Goal: Information Seeking & Learning: Learn about a topic

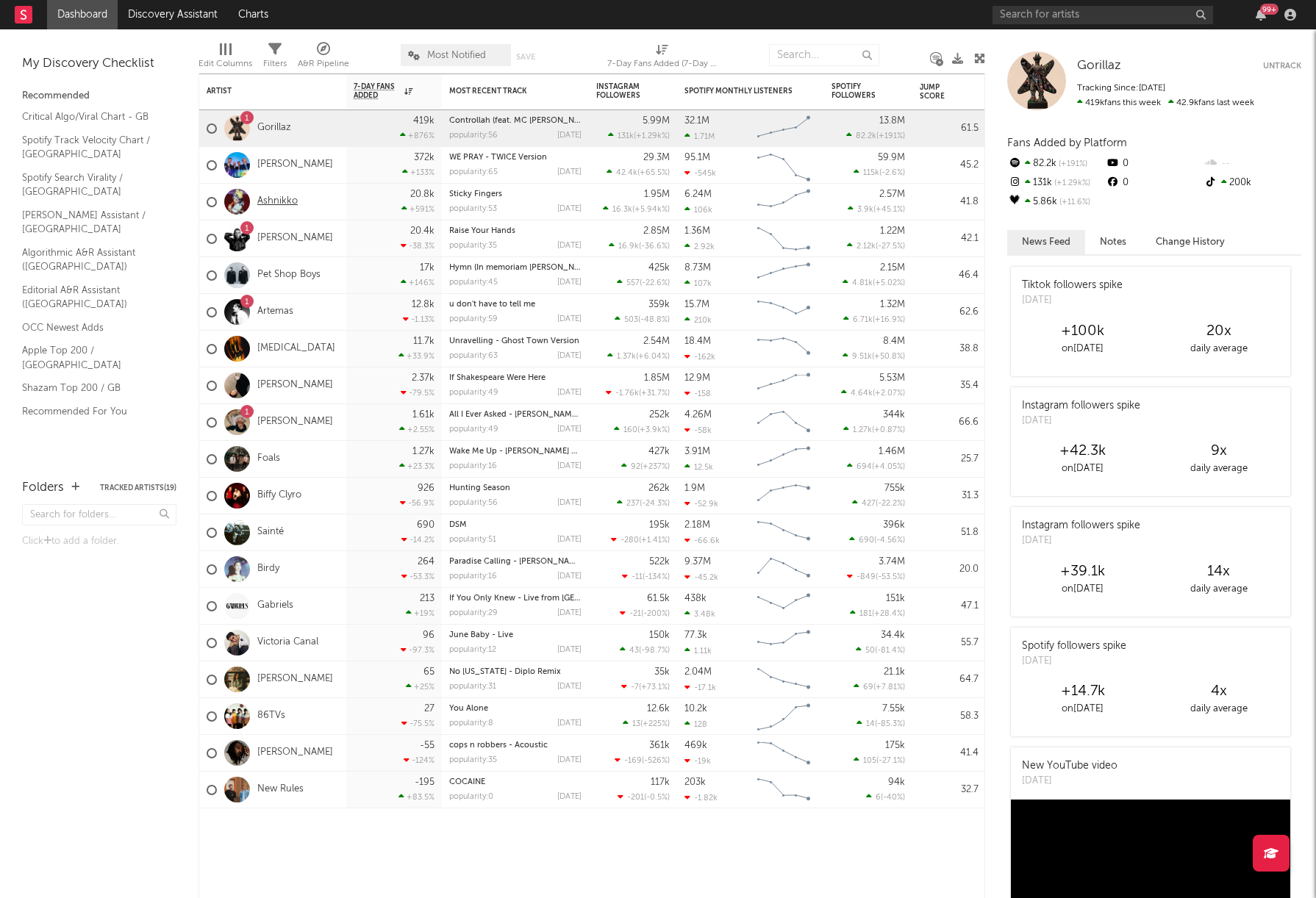
click at [276, 199] on link "Ashnikko" at bounding box center [277, 201] width 41 height 12
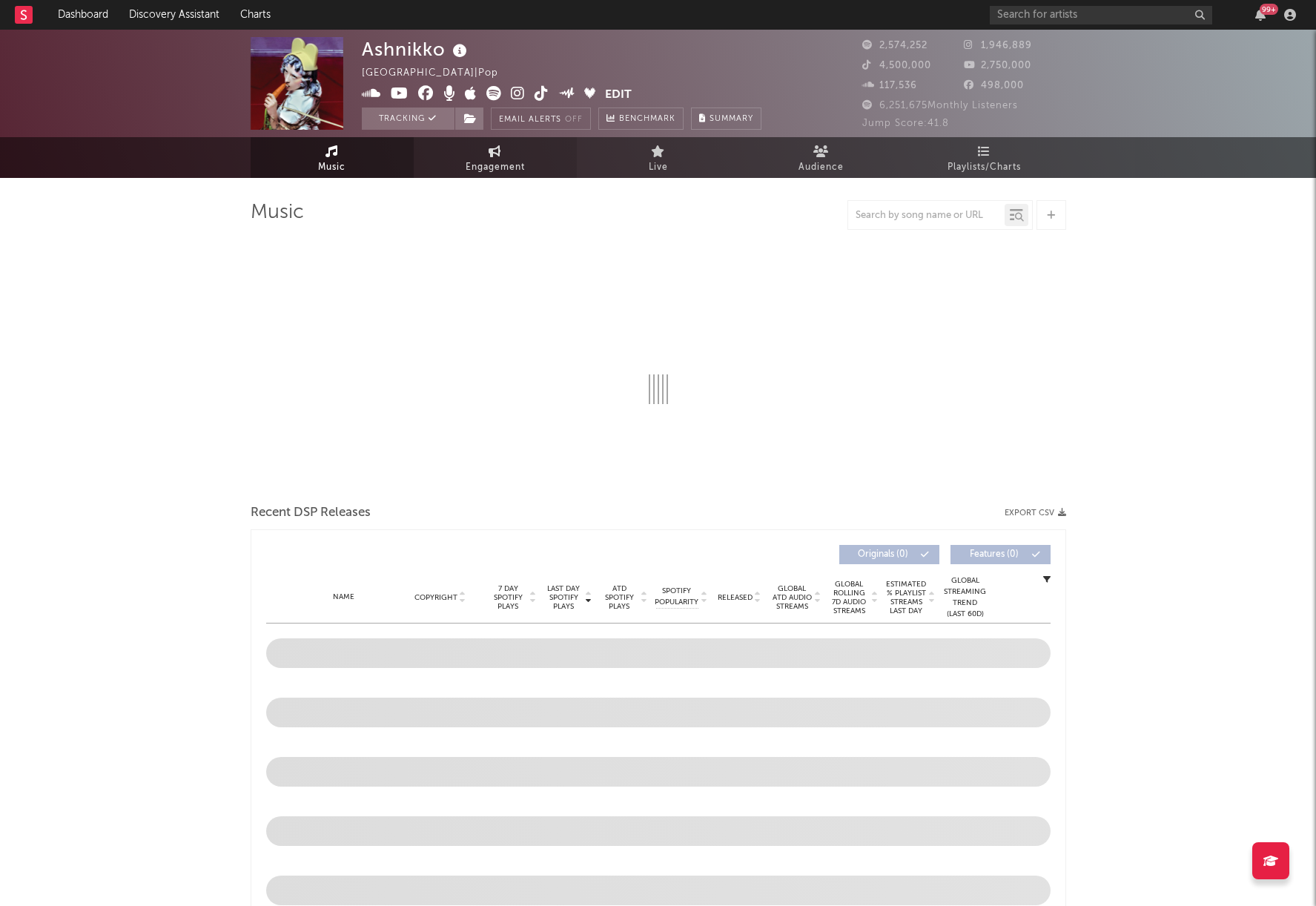
click at [498, 161] on span "Engagement" at bounding box center [495, 167] width 59 height 18
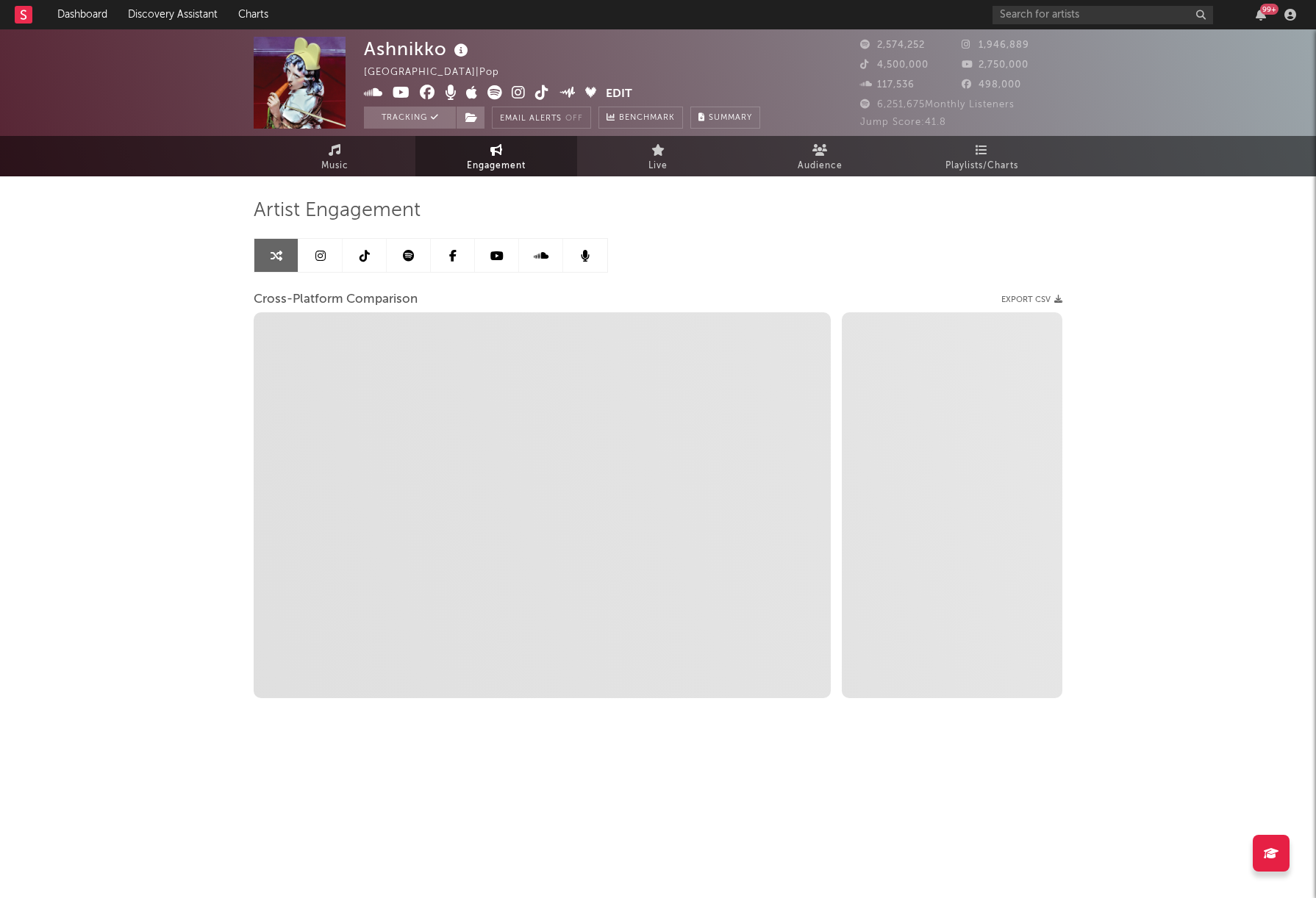
select select "1w"
click at [366, 247] on link at bounding box center [364, 255] width 44 height 33
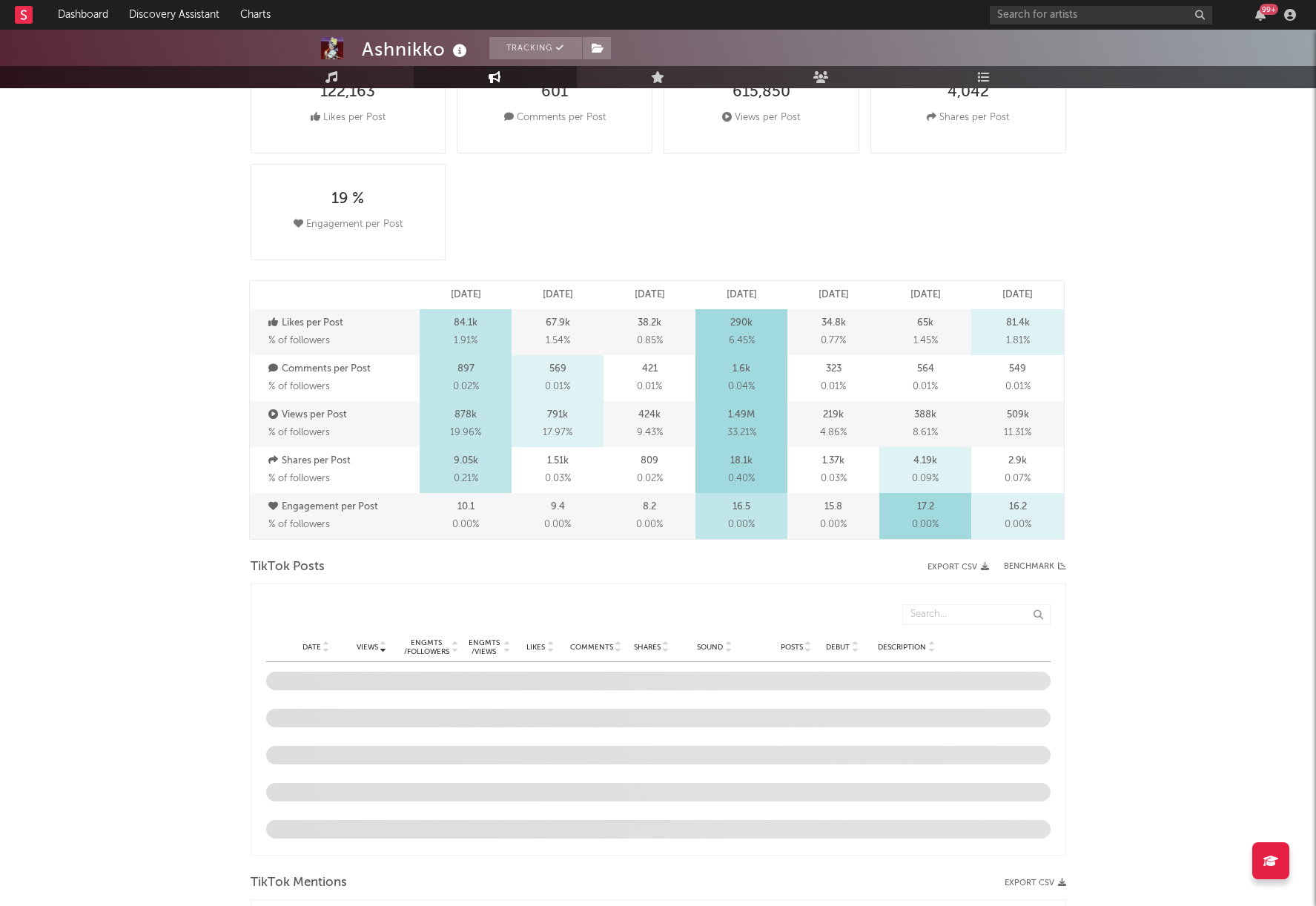
select select "6m"
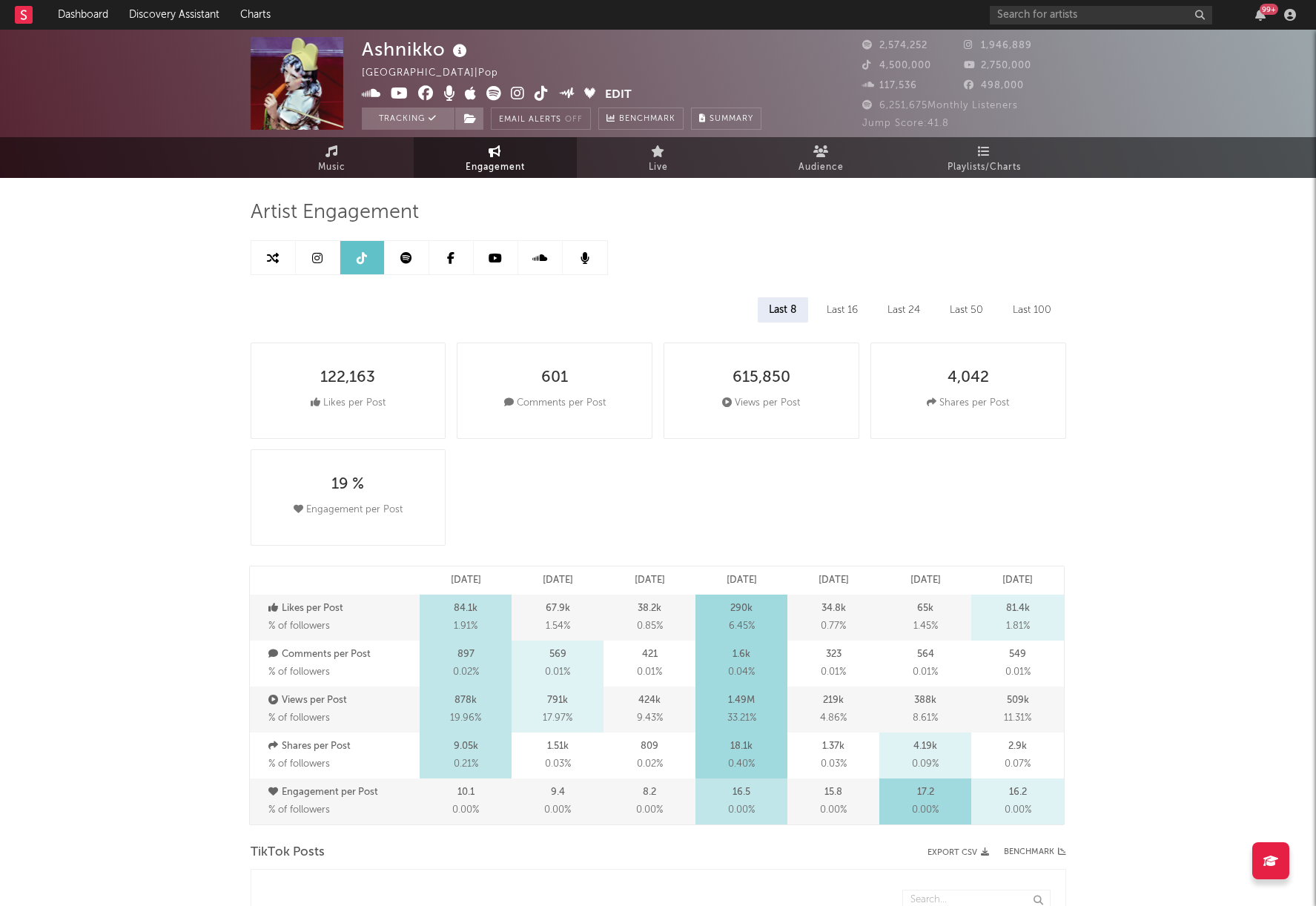
scroll to position [3, 0]
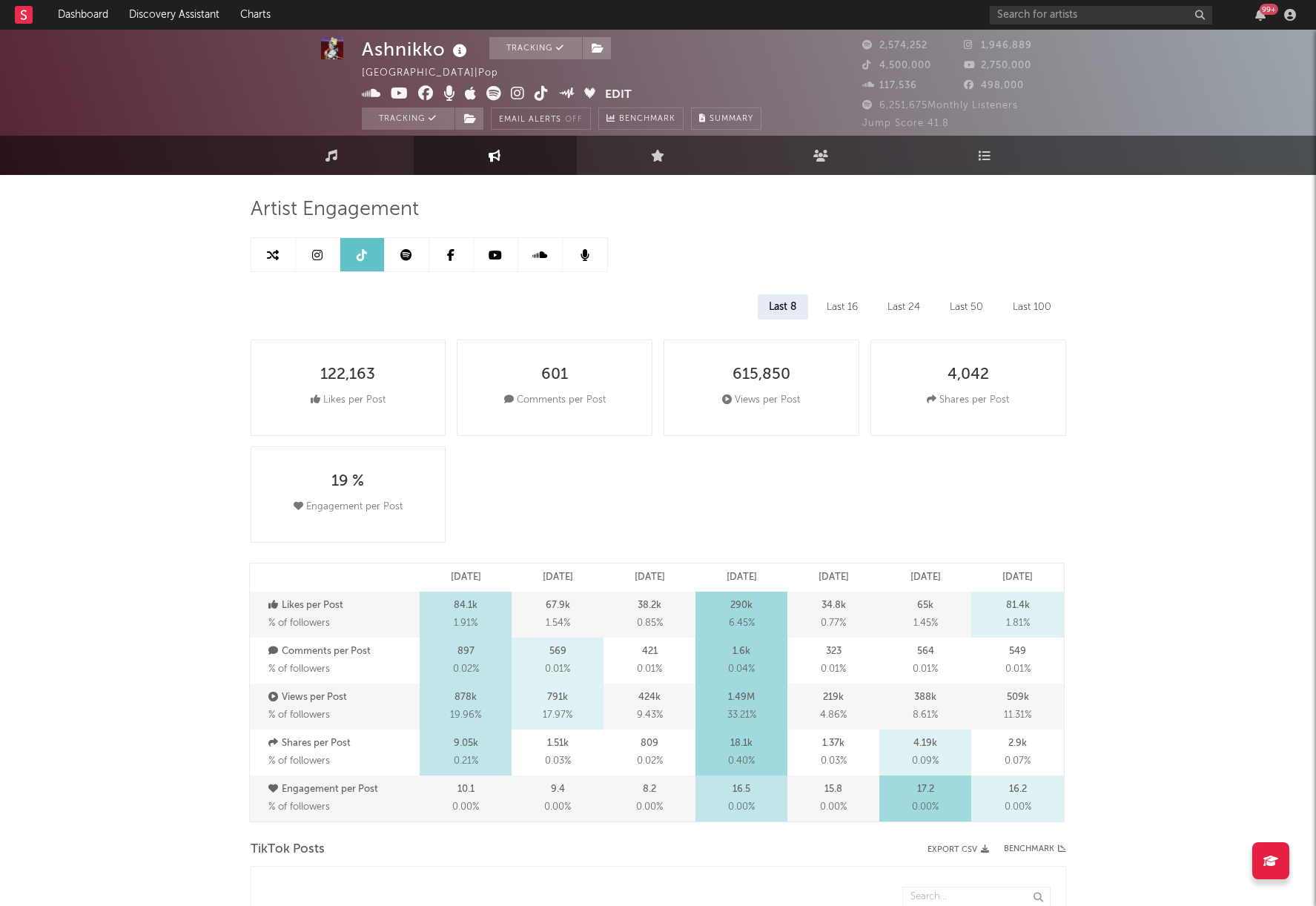
click at [271, 255] on icon at bounding box center [273, 255] width 11 height 11
select select "1m"
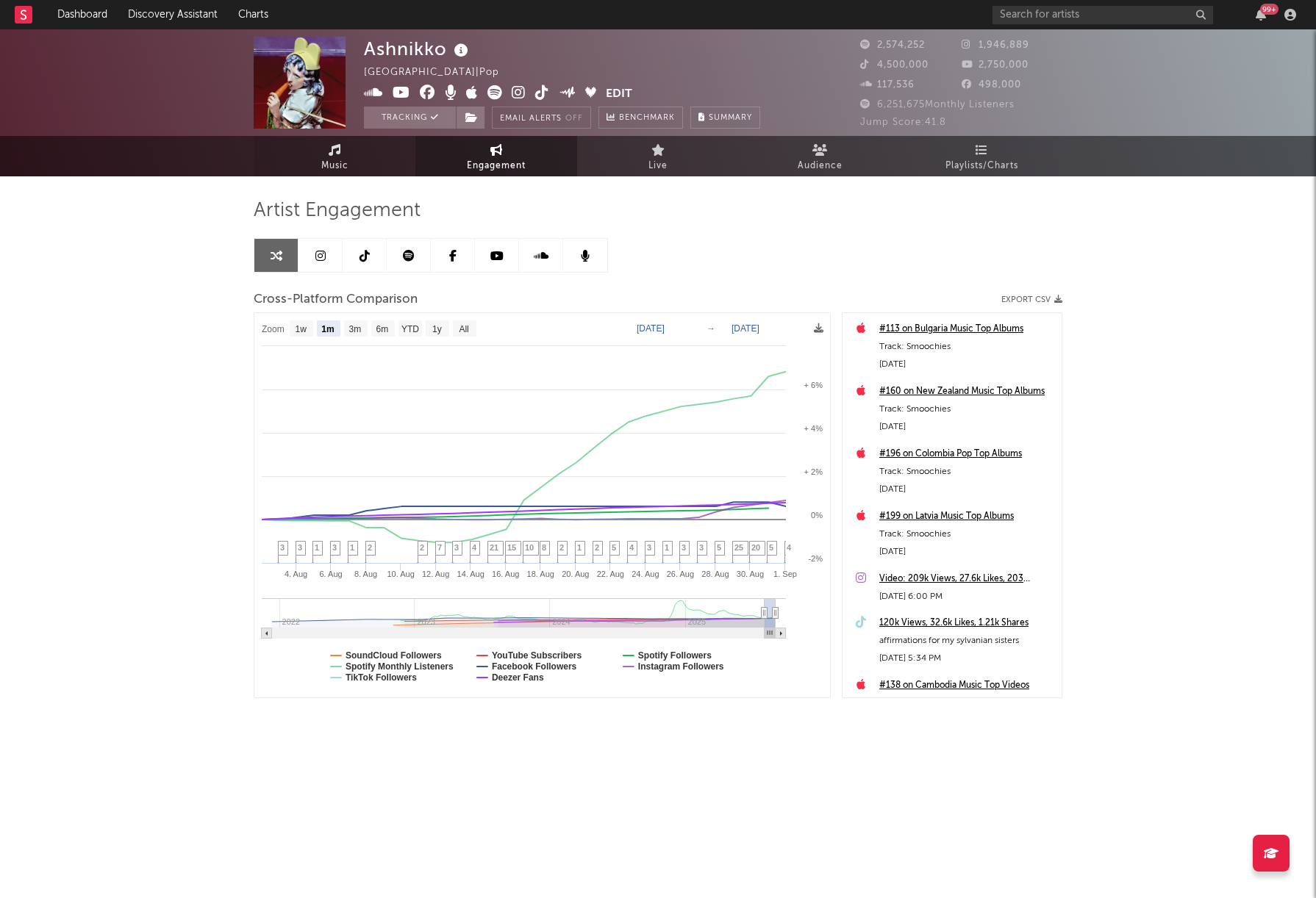
click at [345, 155] on link "Music" at bounding box center [334, 156] width 162 height 41
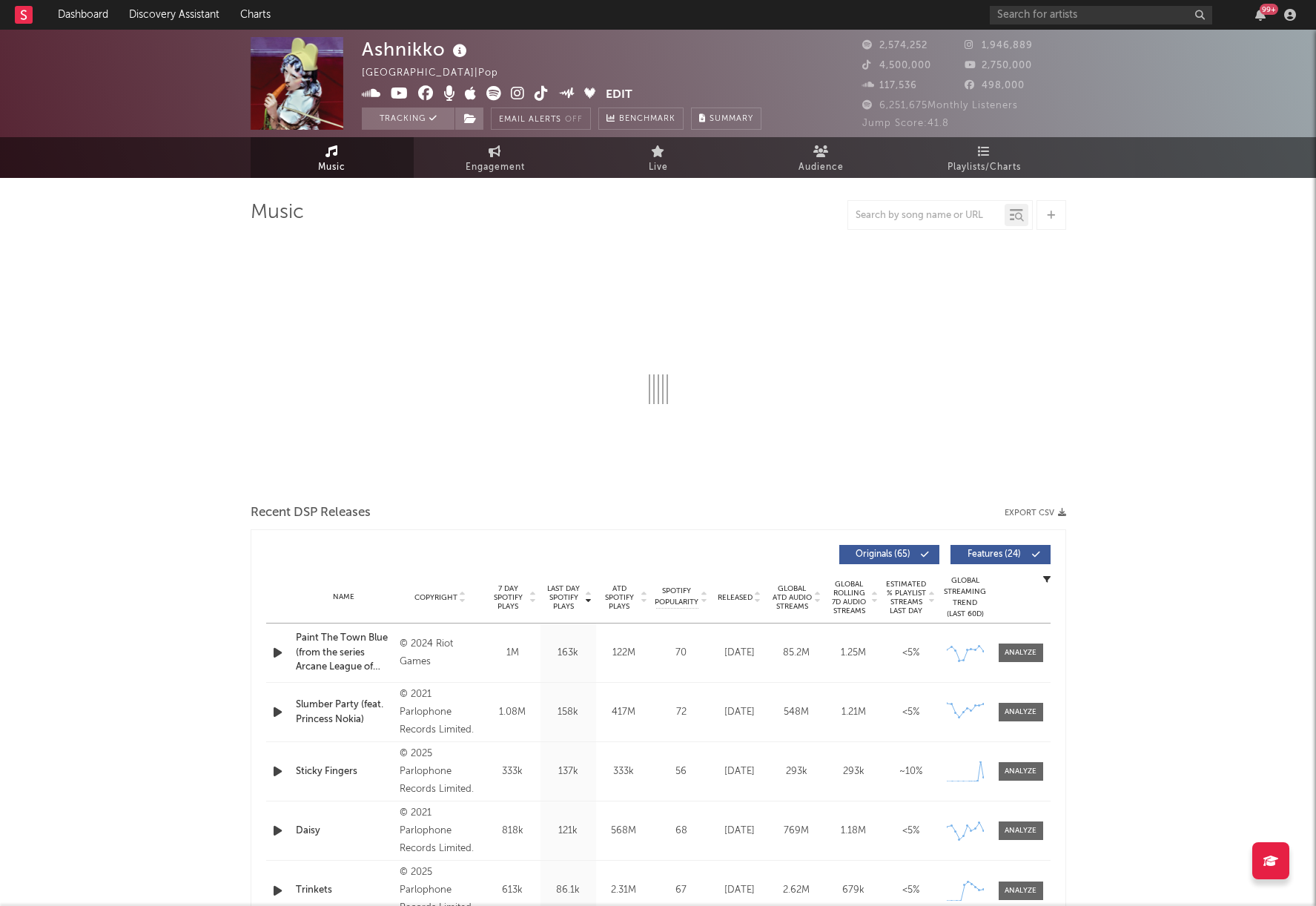
select select "6m"
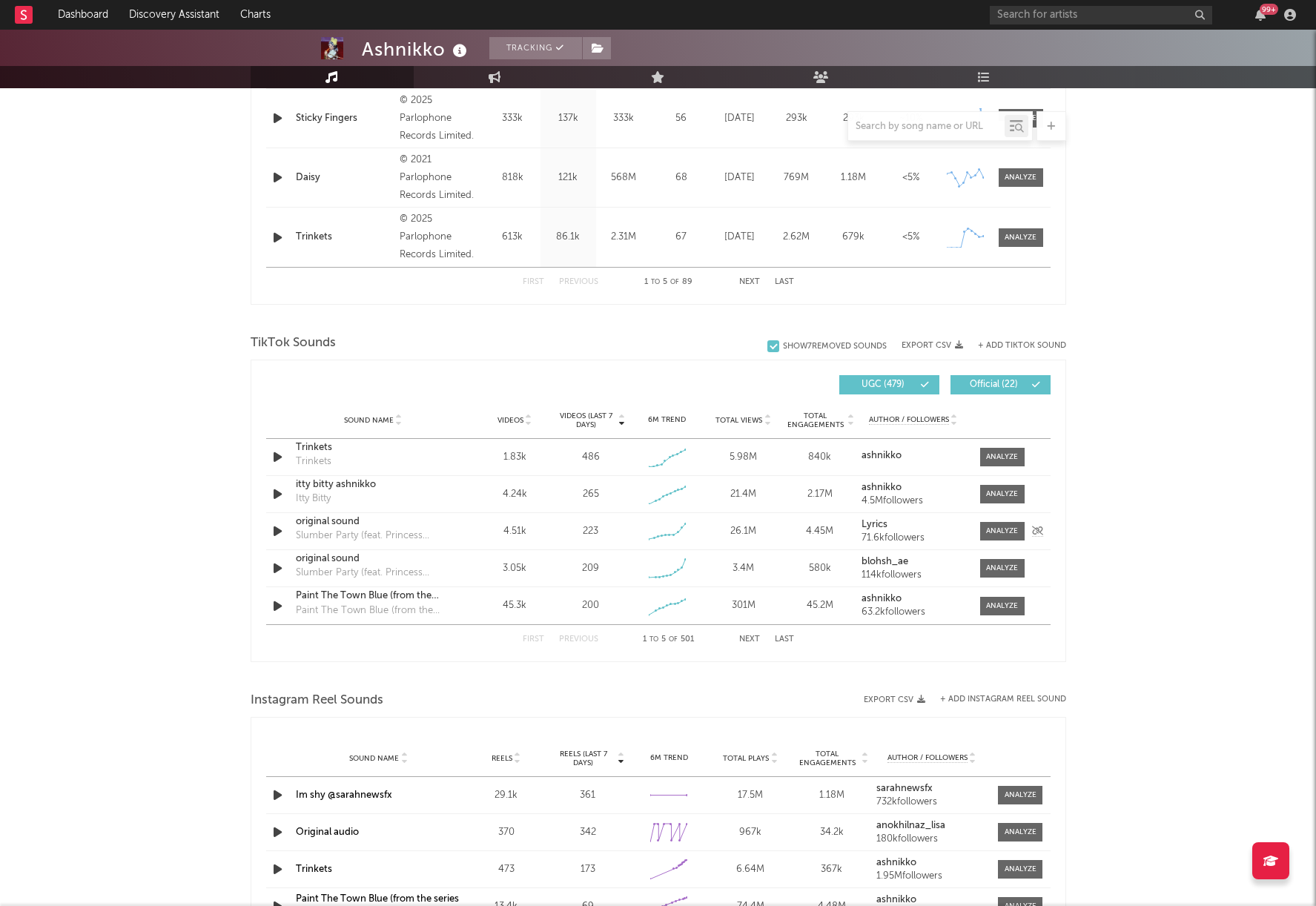
scroll to position [769, 0]
click at [618, 423] on icon at bounding box center [622, 424] width 8 height 6
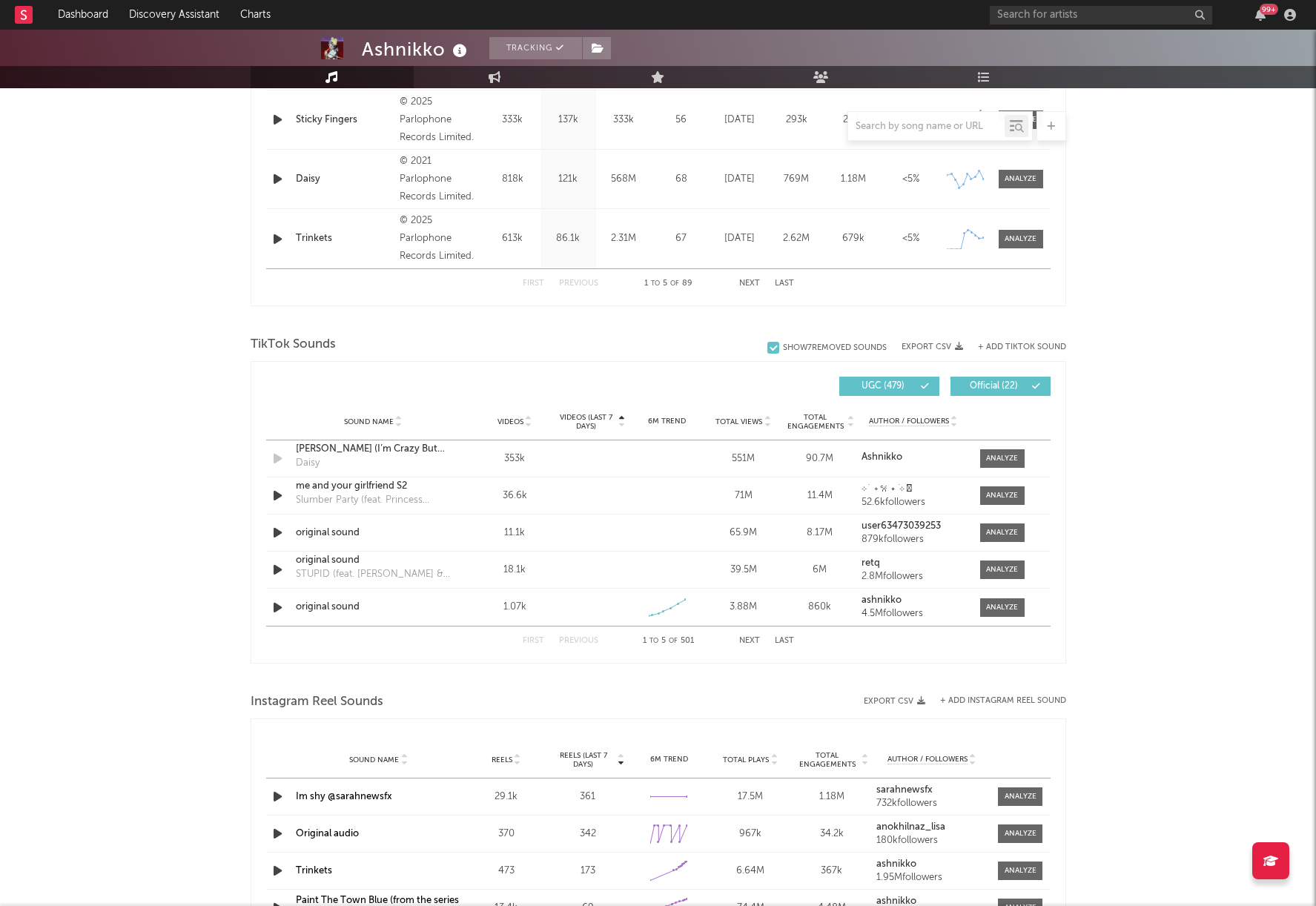
click at [618, 423] on icon at bounding box center [622, 424] width 8 height 6
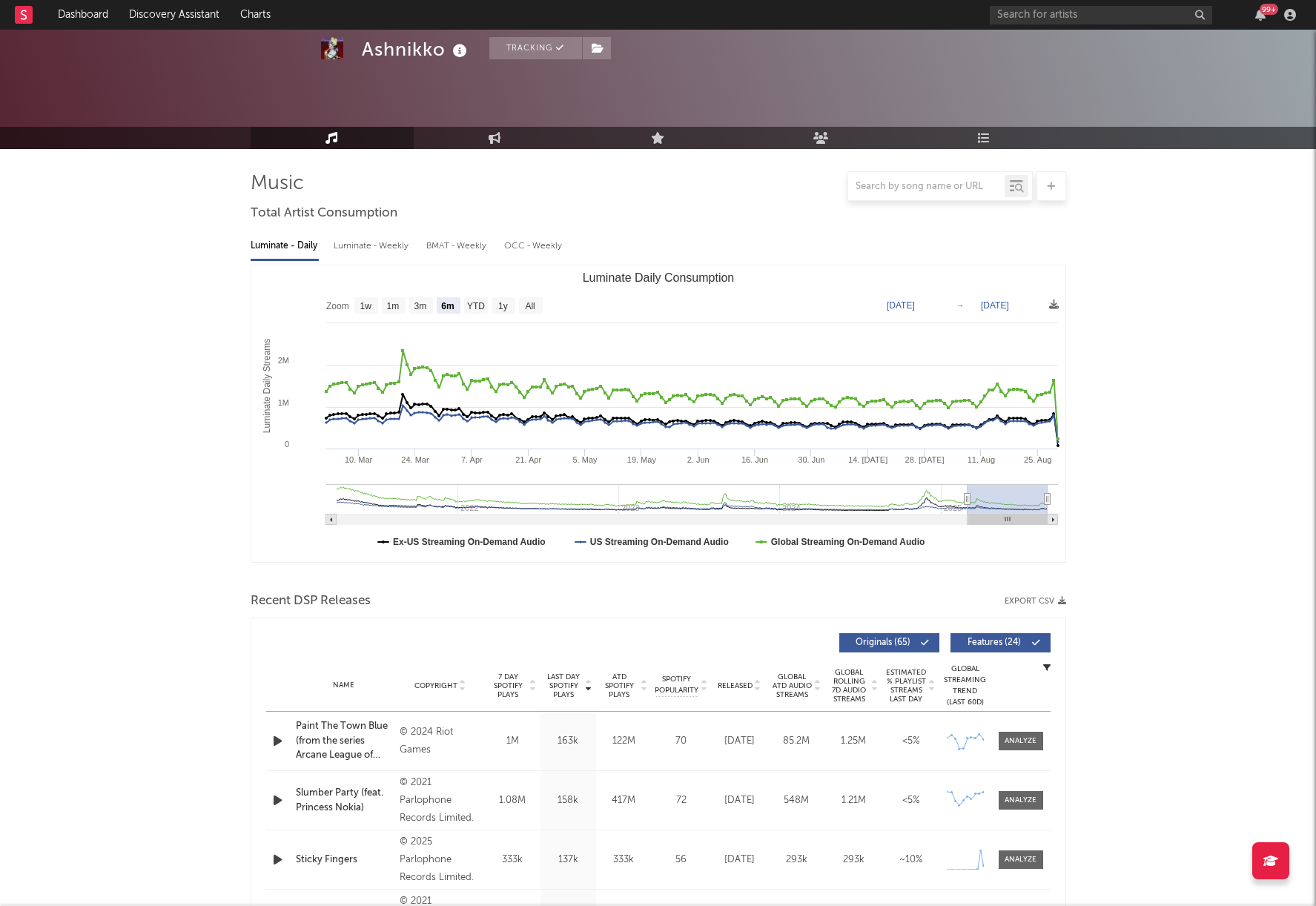
scroll to position [0, 0]
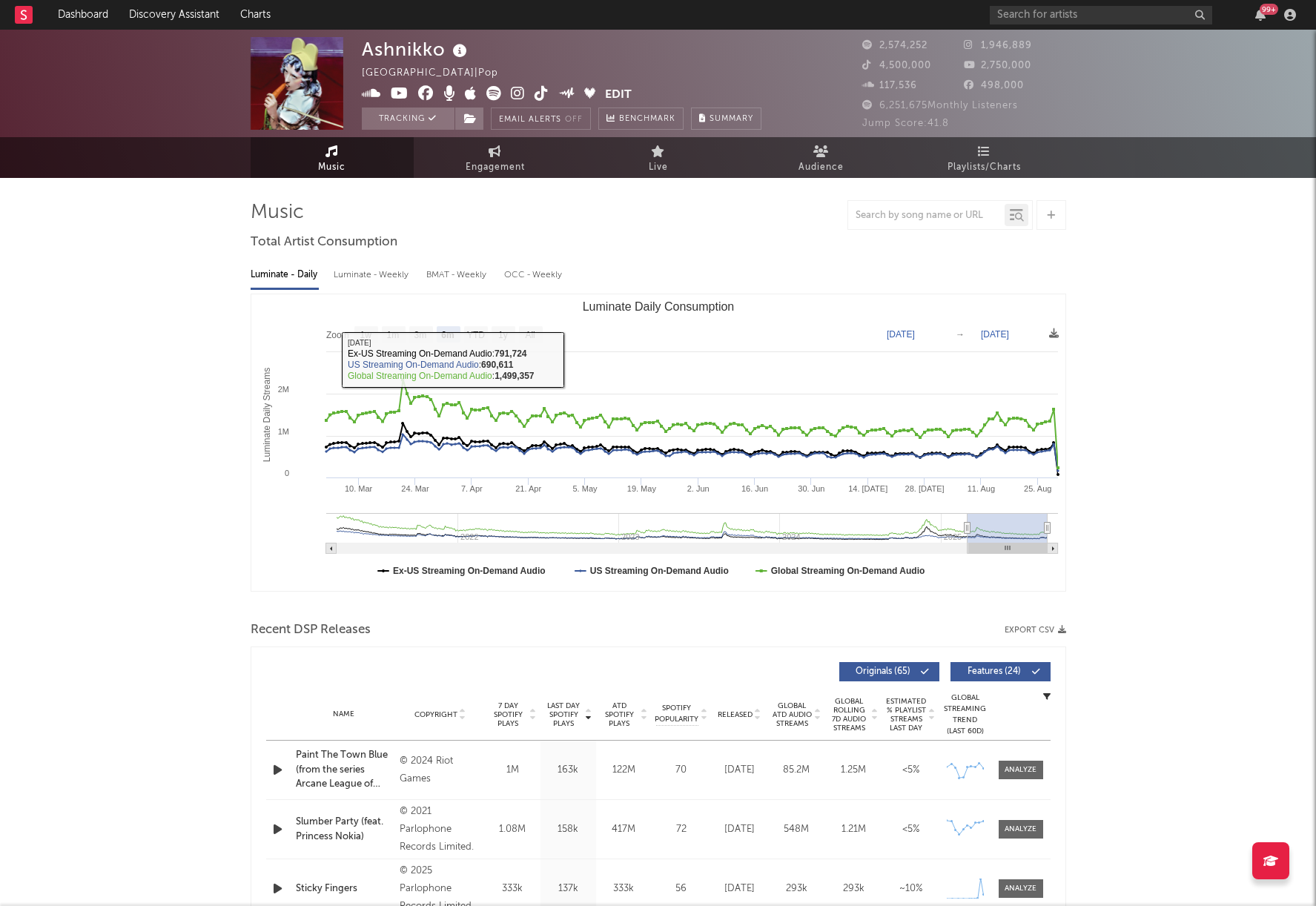
click at [513, 149] on link "Engagement" at bounding box center [495, 157] width 163 height 41
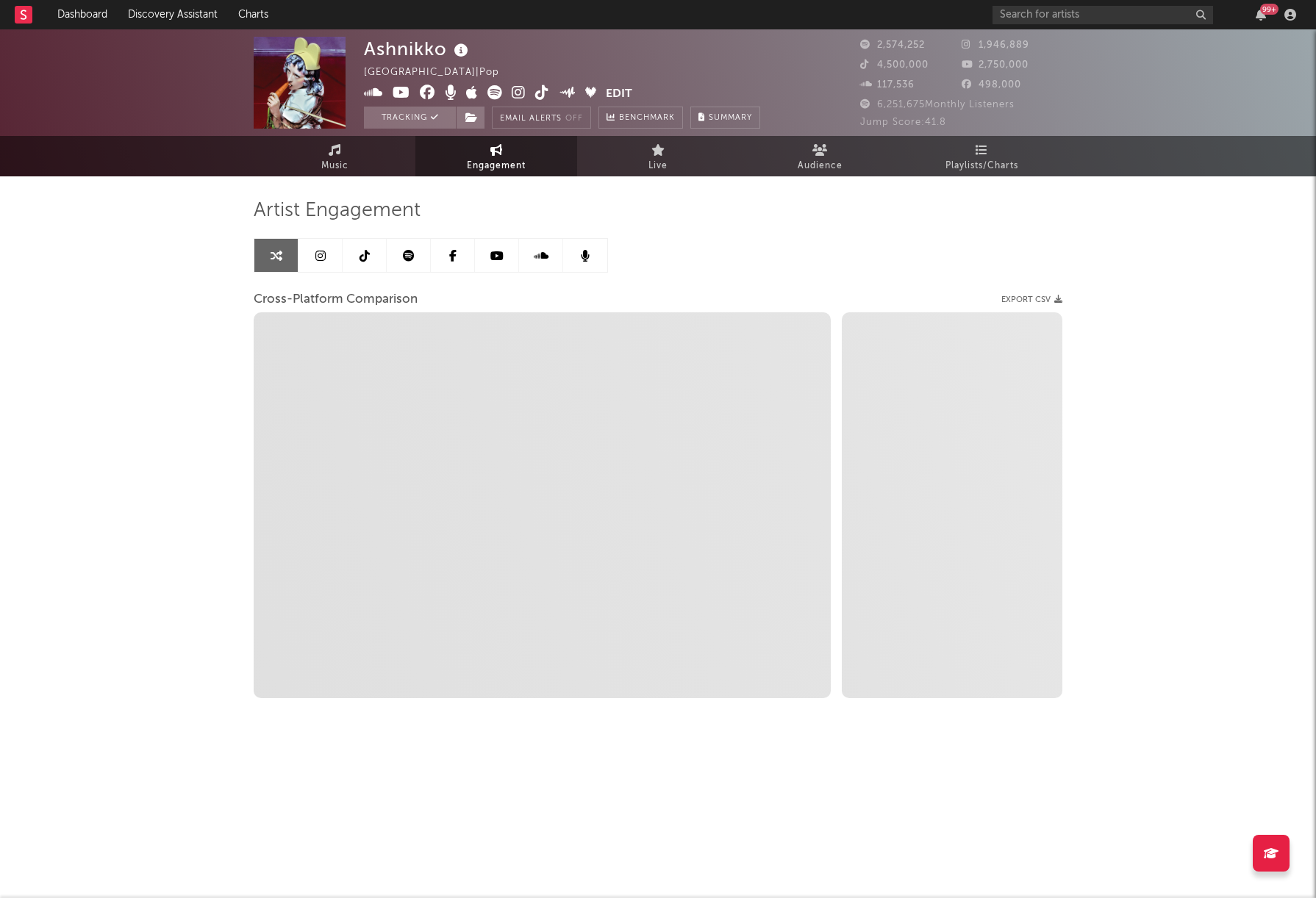
select select "1w"
click at [372, 257] on link at bounding box center [364, 255] width 44 height 33
select select "6m"
